Goal: Communication & Community: Answer question/provide support

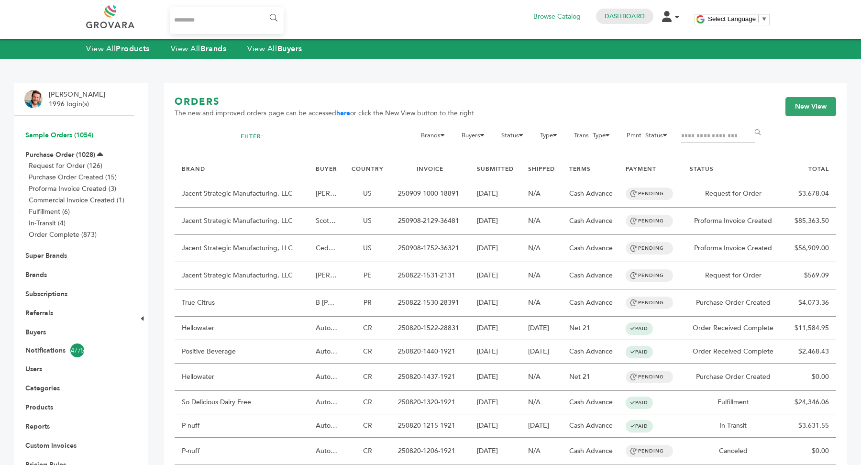
click at [65, 134] on link "Sample Orders (1054)" at bounding box center [59, 135] width 68 height 9
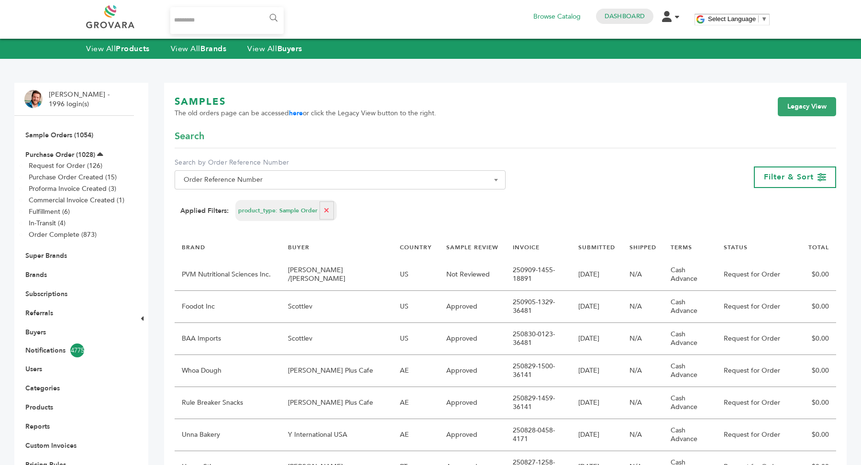
click at [274, 188] on span "Order Reference Number" at bounding box center [340, 179] width 331 height 19
click at [264, 200] on input "Search" at bounding box center [340, 197] width 326 height 12
click at [247, 216] on li "No results found" at bounding box center [340, 213] width 330 height 16
click at [223, 205] on span "***" at bounding box center [340, 197] width 330 height 16
type input "*"
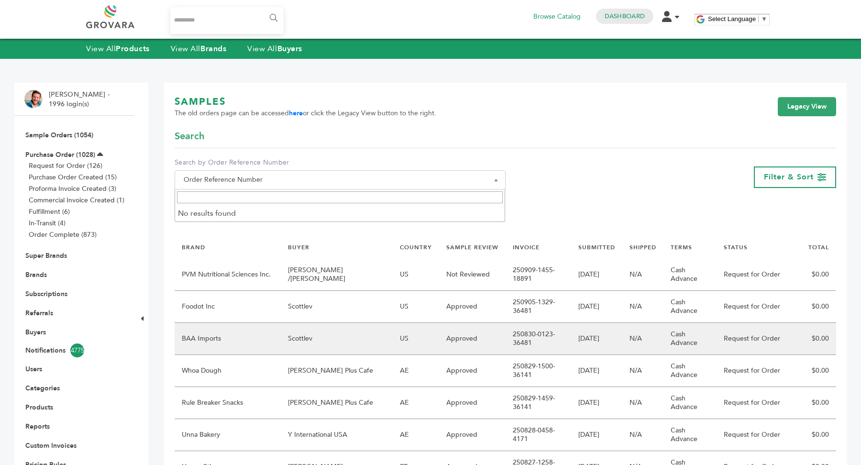
click at [353, 330] on td "Scottlev" at bounding box center [337, 339] width 112 height 32
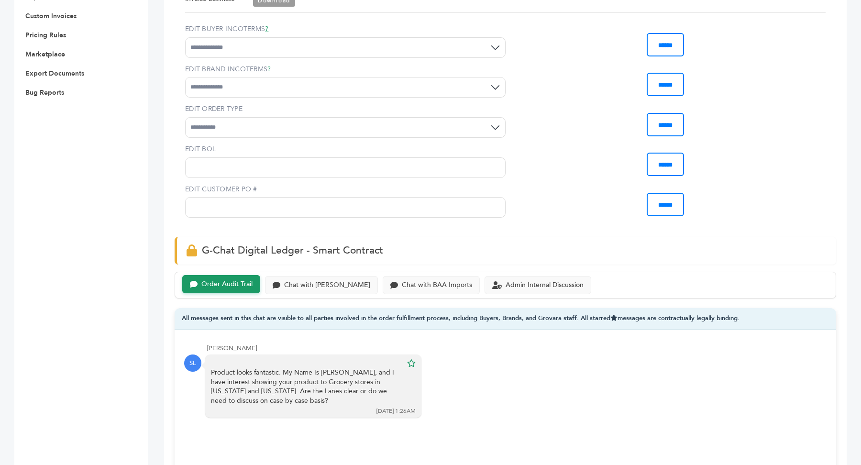
scroll to position [656, 0]
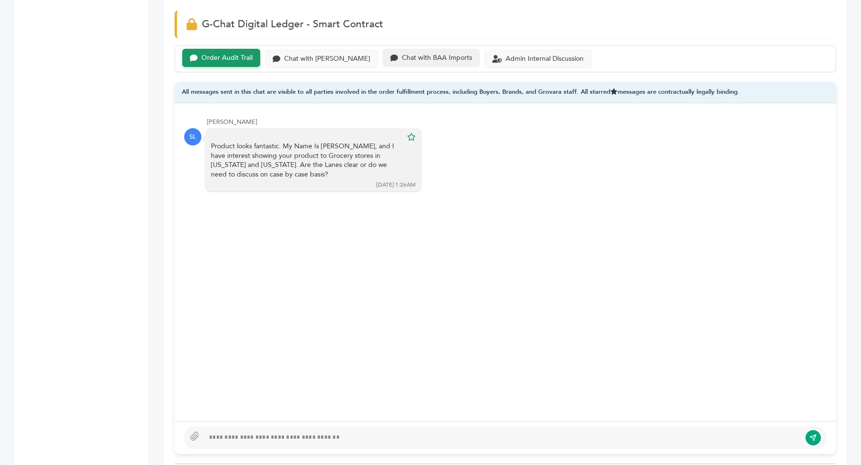
click at [409, 54] on div "Chat with BAA Imports" at bounding box center [437, 58] width 70 height 8
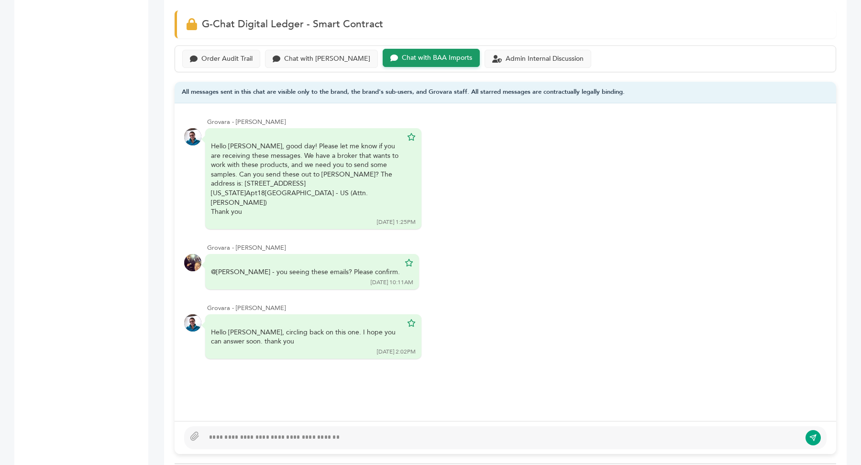
click at [303, 435] on div at bounding box center [502, 437] width 597 height 11
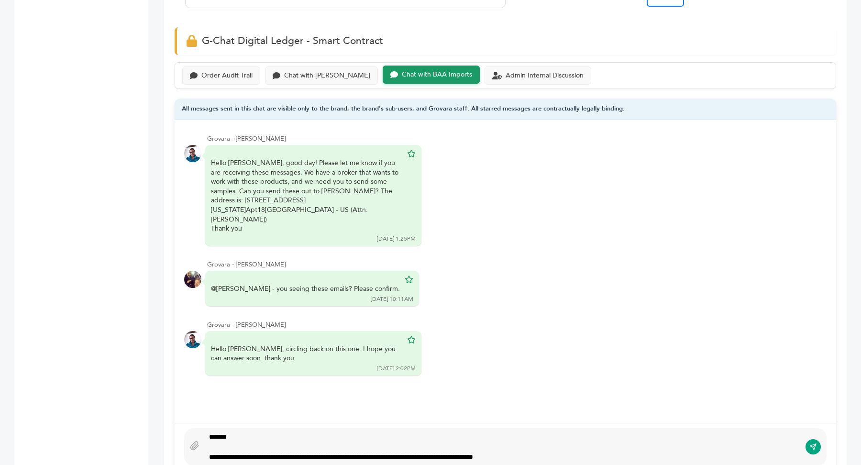
scroll to position [632, 0]
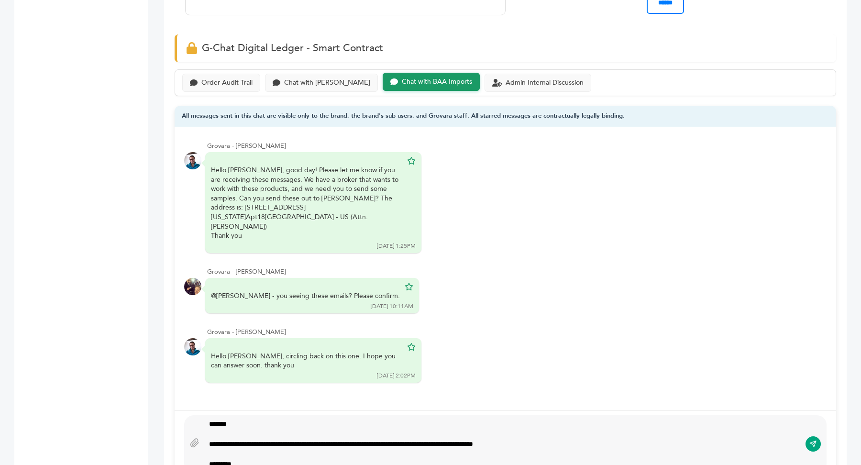
type textarea "**********"
click at [816, 442] on icon "submit" at bounding box center [814, 444] width 8 height 8
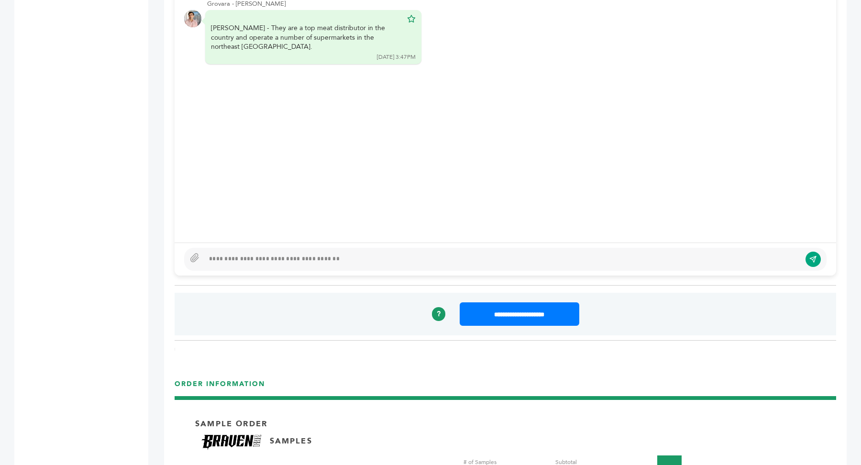
scroll to position [975, 0]
